Goal: Navigation & Orientation: Find specific page/section

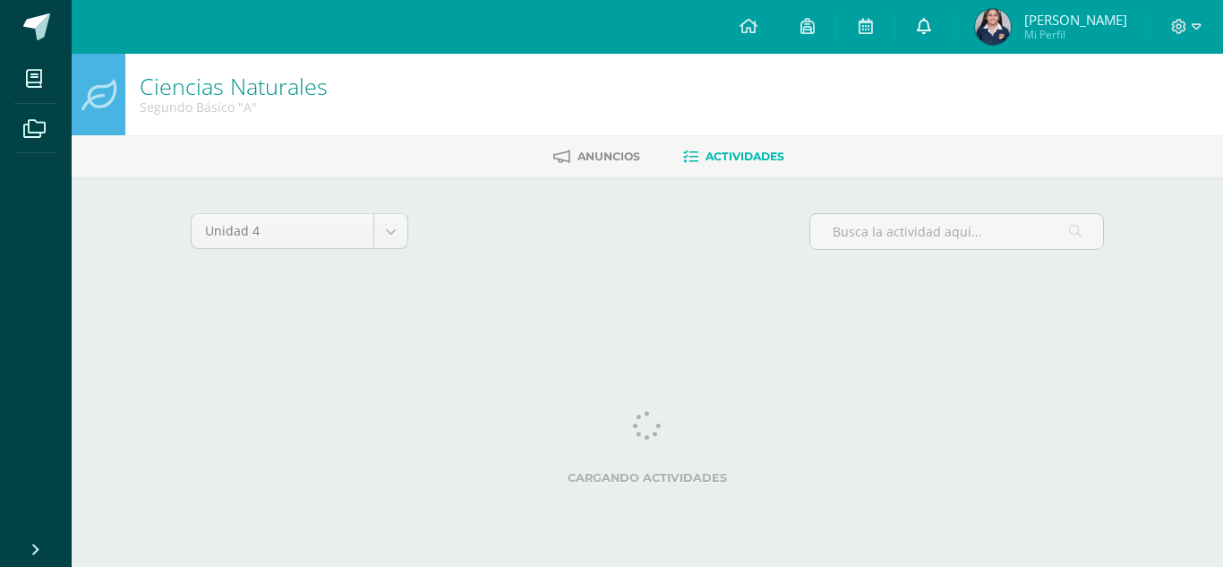
click at [931, 28] on icon at bounding box center [924, 26] width 14 height 16
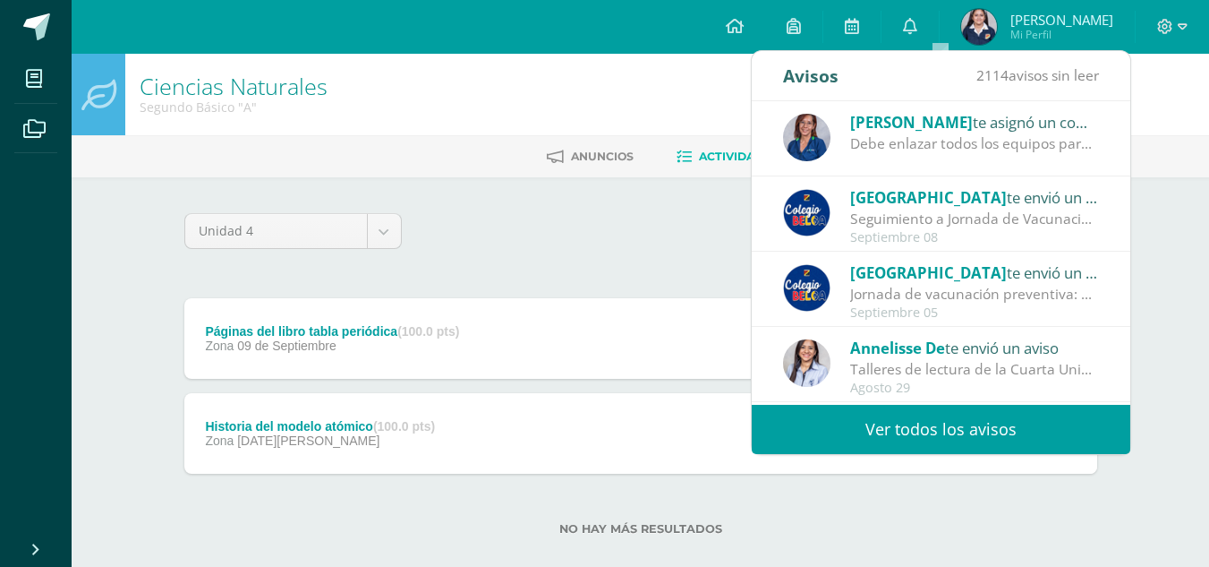
click at [470, 21] on div "Configuración Cerrar sesión [PERSON_NAME] Mi Perfil Mis accesos directos Aún no…" at bounding box center [641, 27] width 1138 height 54
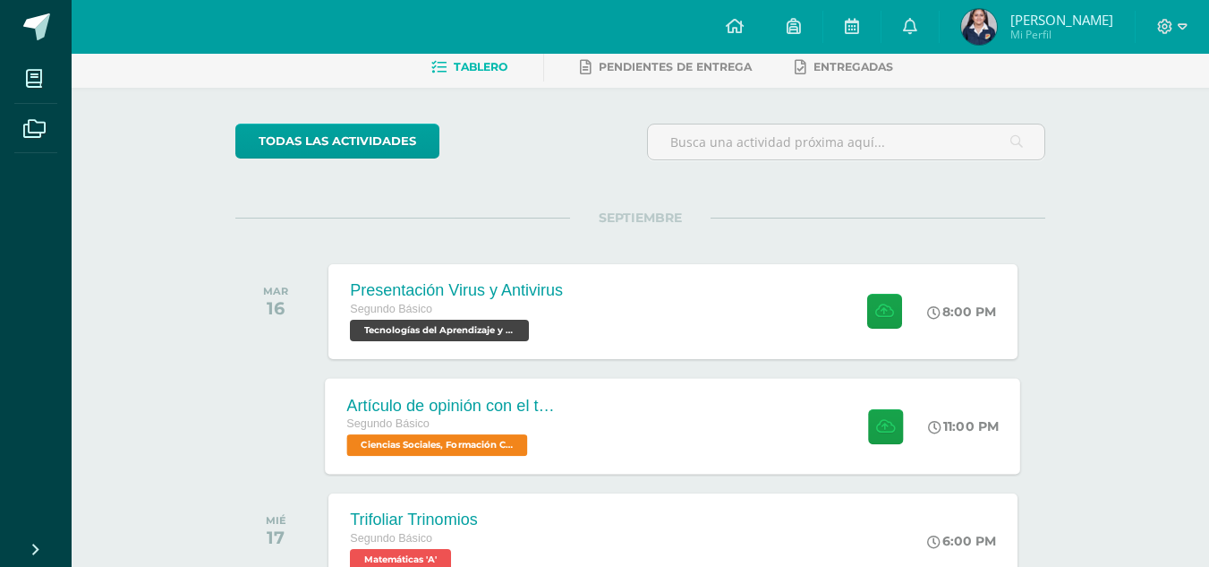
scroll to position [213, 0]
